Goal: Task Accomplishment & Management: Manage account settings

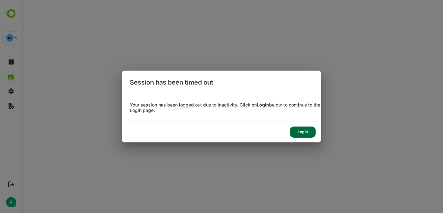
click at [300, 134] on div "Login" at bounding box center [303, 131] width 26 height 11
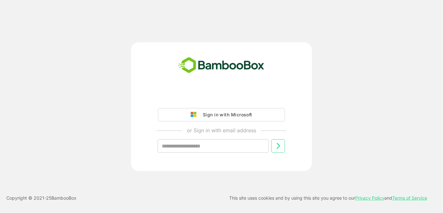
click at [227, 134] on div "Sign in with Microsoft or Sign in with email address ​" at bounding box center [221, 127] width 158 height 72
click at [219, 145] on input "text" at bounding box center [213, 145] width 111 height 13
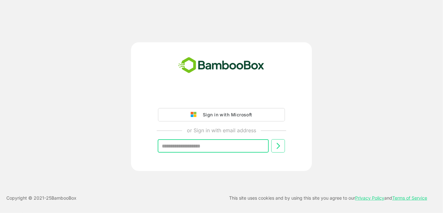
type input "**********"
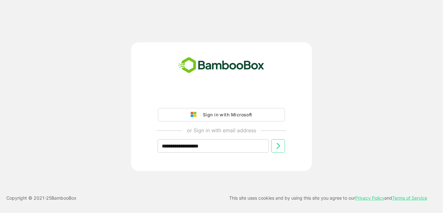
click at [274, 147] on icon at bounding box center [278, 146] width 8 height 8
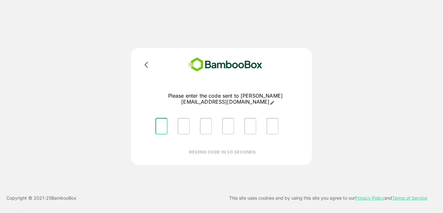
click at [158, 118] on input "Please enter OTP character 1" at bounding box center [161, 126] width 12 height 16
